Goal: Transaction & Acquisition: Purchase product/service

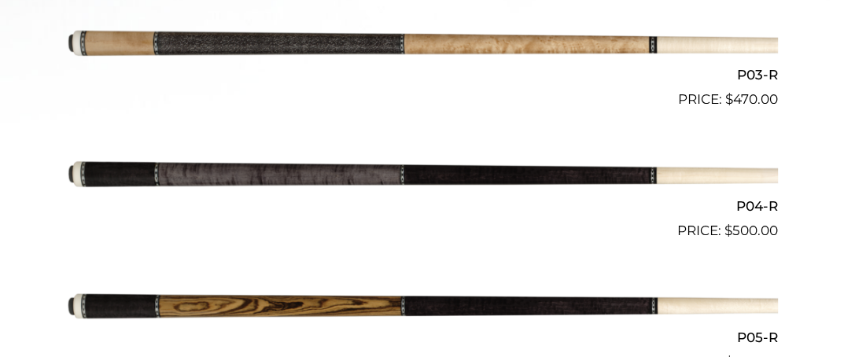
scroll to position [783, 0]
click at [487, 172] on img at bounding box center [422, 175] width 711 height 118
click at [751, 201] on h2 "P04-R" at bounding box center [422, 205] width 711 height 29
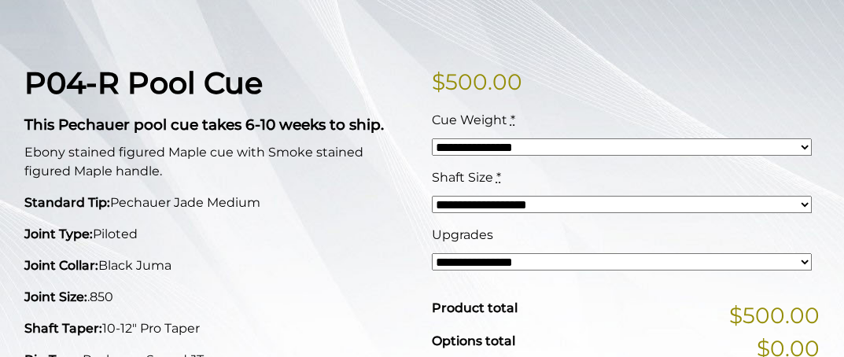
scroll to position [342, 0]
